Goal: Check status: Check status

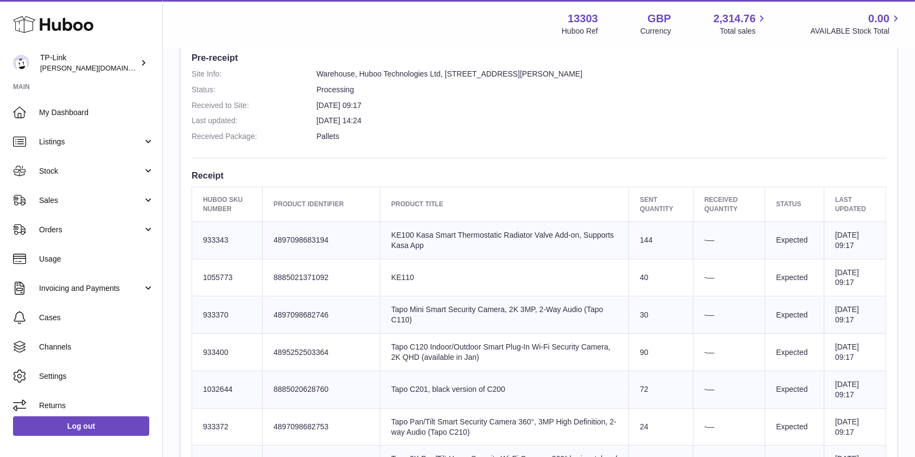
scroll to position [578, 0]
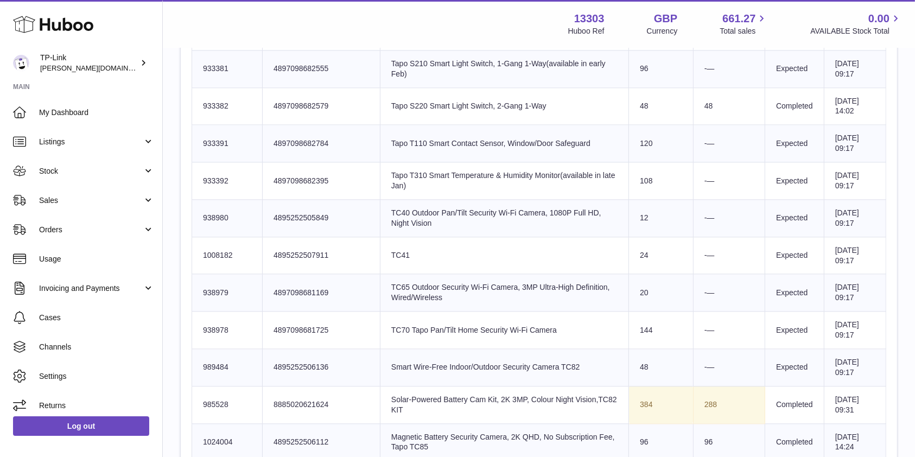
scroll to position [2314, 0]
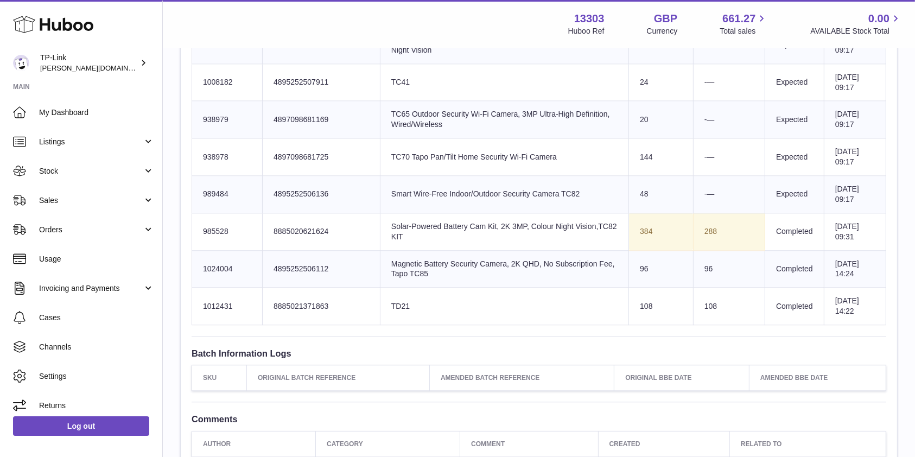
scroll to position [2531, 0]
